Goal: Find specific page/section: Find specific page/section

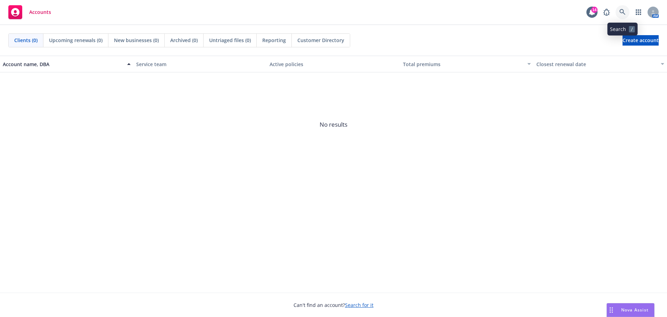
click at [623, 12] on icon at bounding box center [623, 12] width 6 height 6
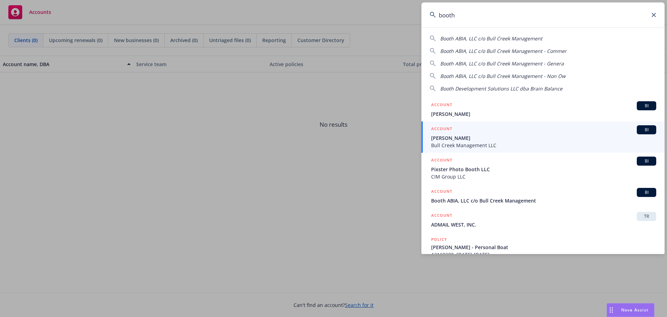
type input "booth"
click at [493, 143] on span "Bull Creek Management LLC" at bounding box center [543, 144] width 225 height 7
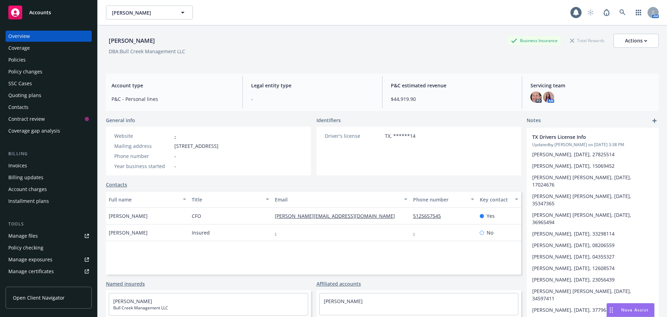
click at [33, 65] on div "Policies" at bounding box center [48, 59] width 81 height 11
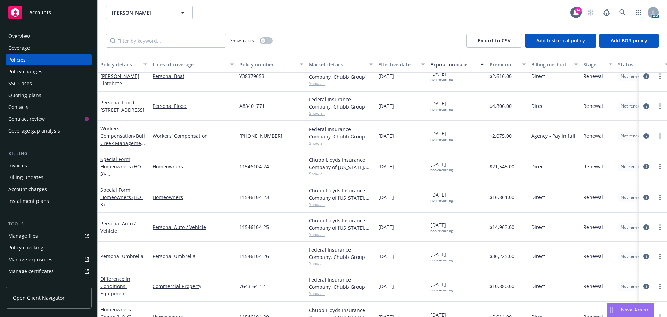
scroll to position [173, 0]
